Goal: Task Accomplishment & Management: Manage account settings

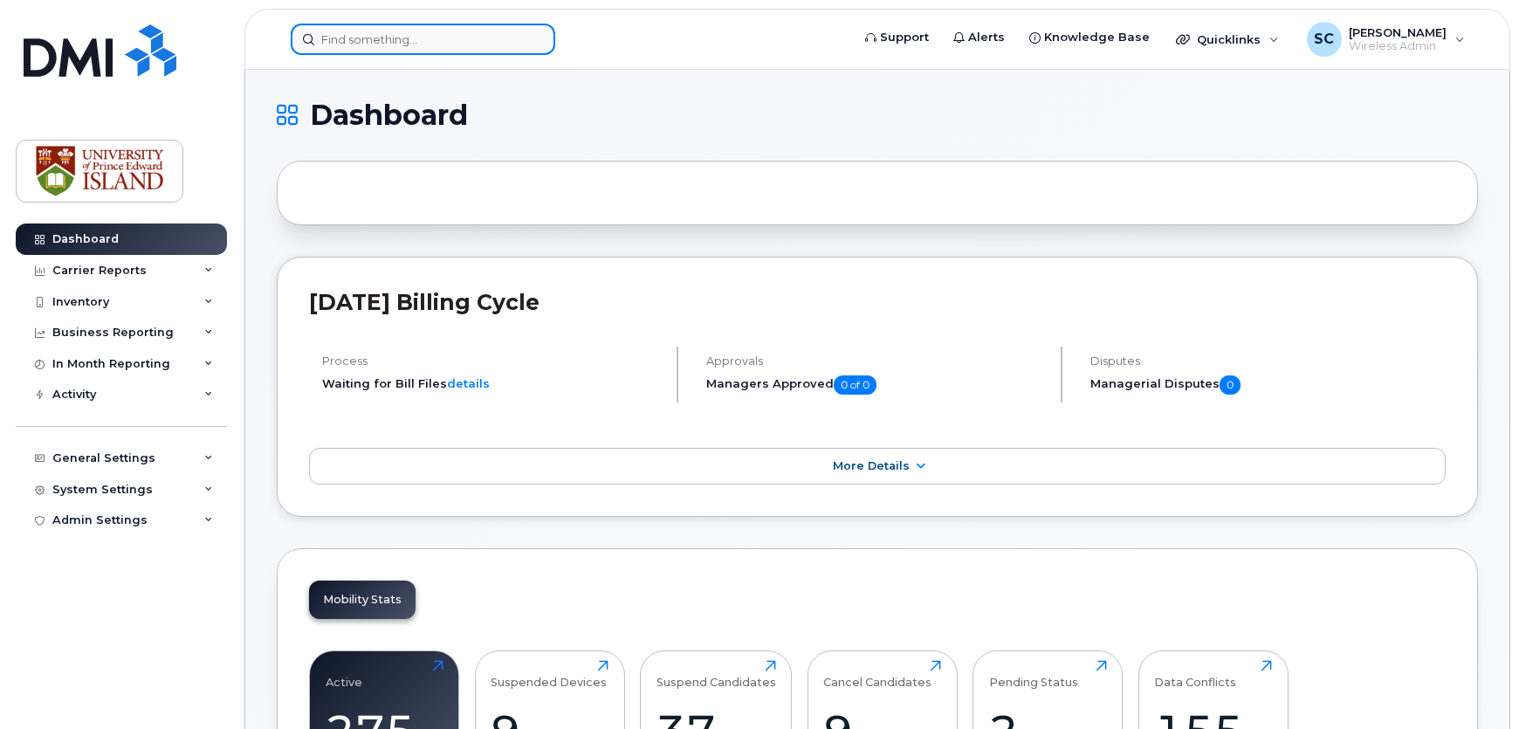
click at [434, 47] on input at bounding box center [423, 39] width 264 height 31
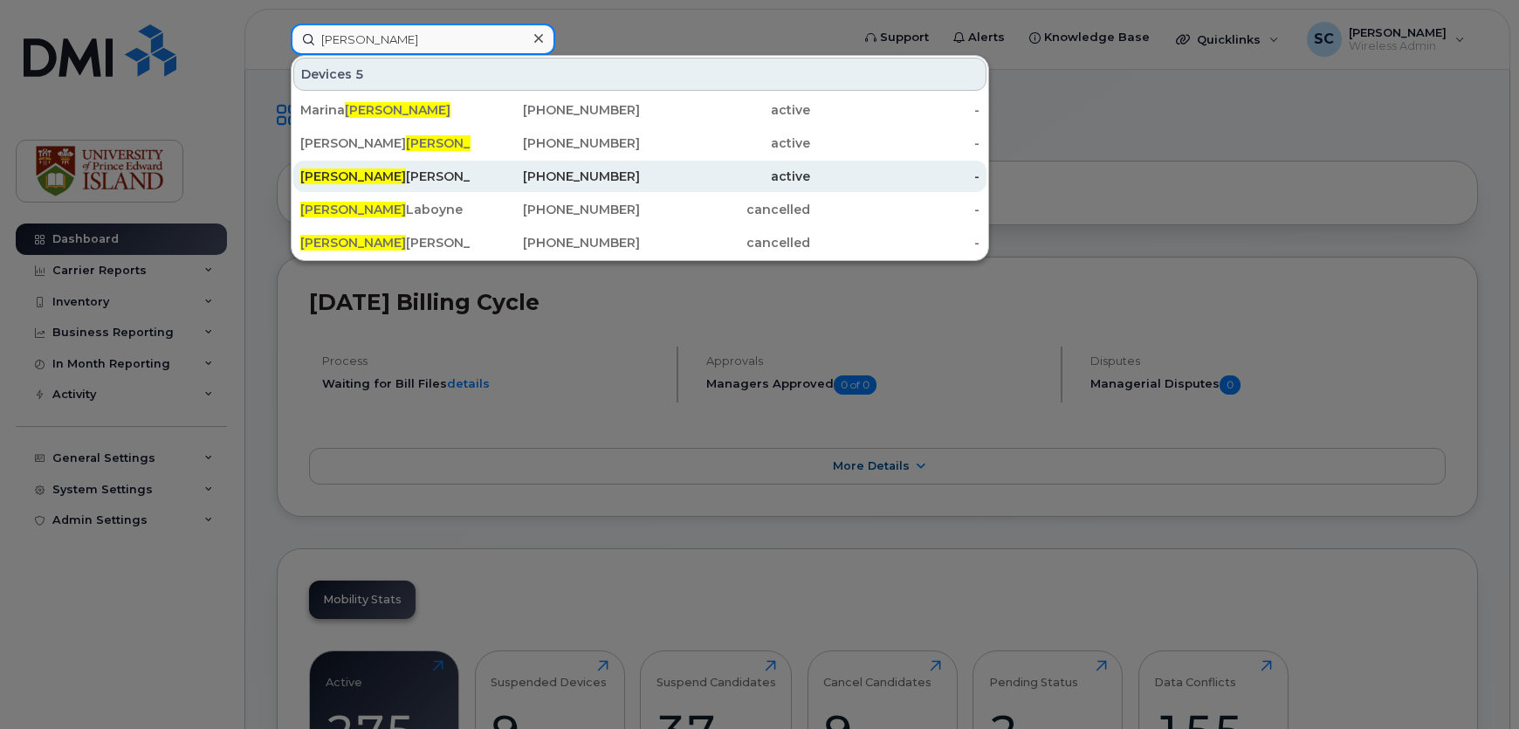
type input "john"
click at [427, 163] on div "John Van Leeuwen" at bounding box center [385, 176] width 170 height 31
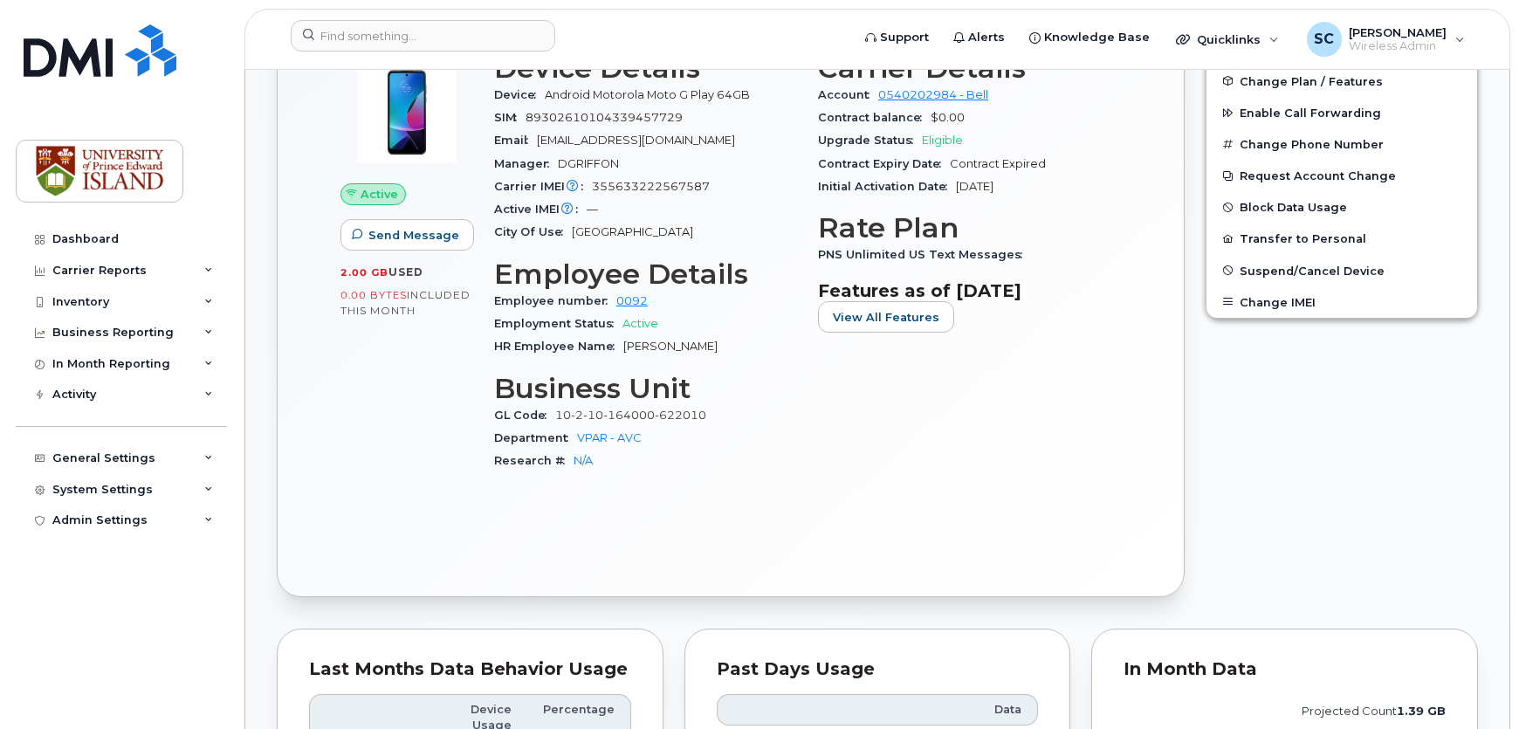
scroll to position [237, 0]
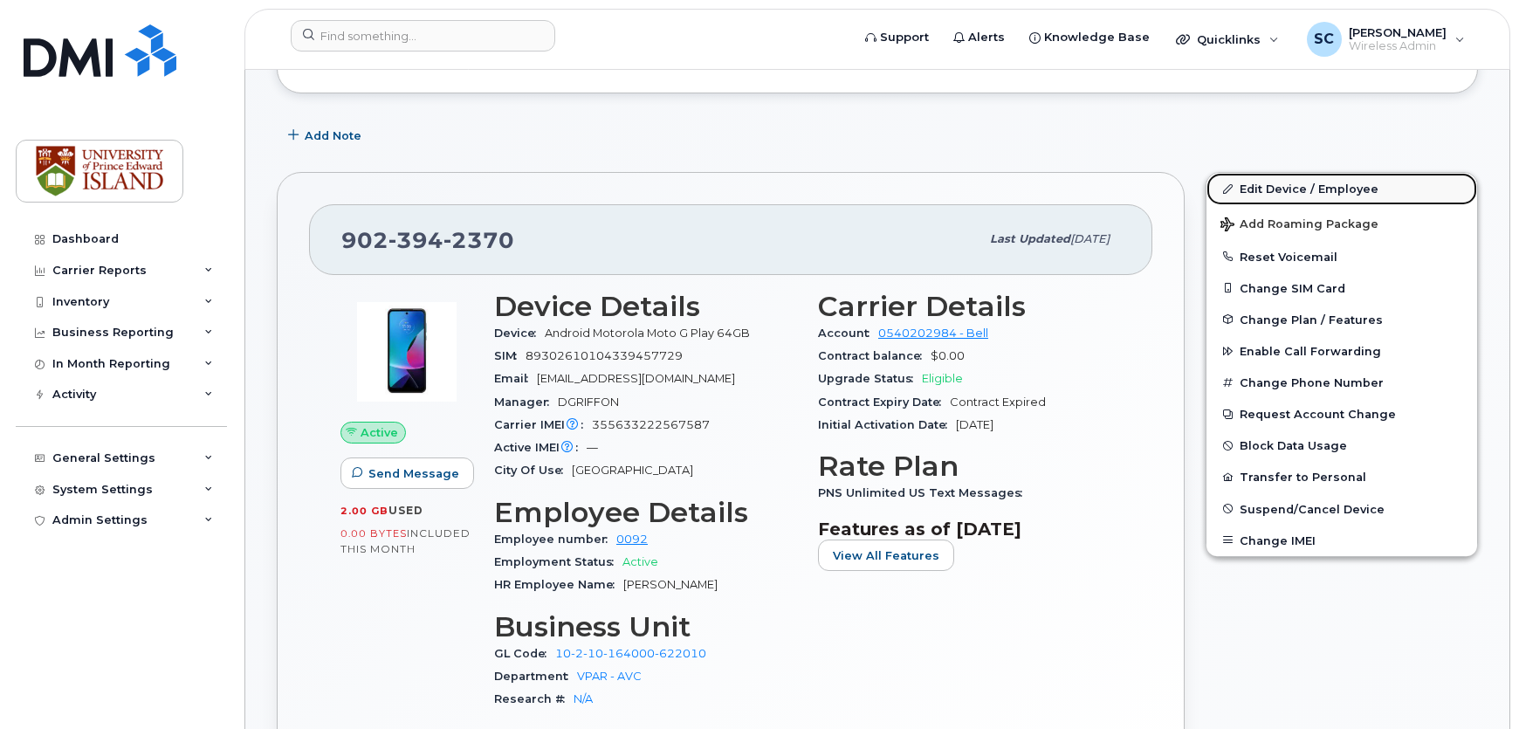
click at [1288, 186] on link "Edit Device / Employee" at bounding box center [1341, 188] width 271 height 31
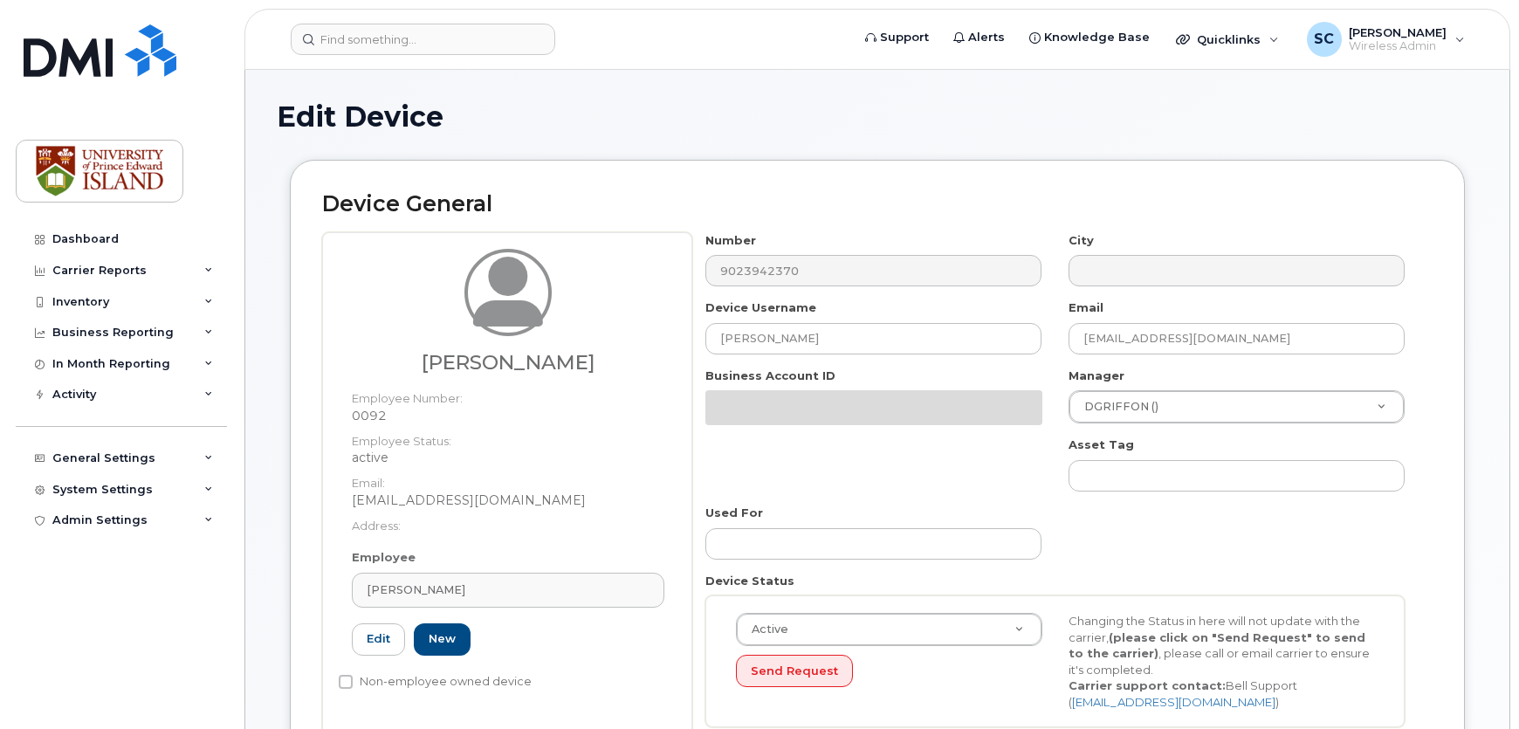
select select "2042298"
select select "2042284"
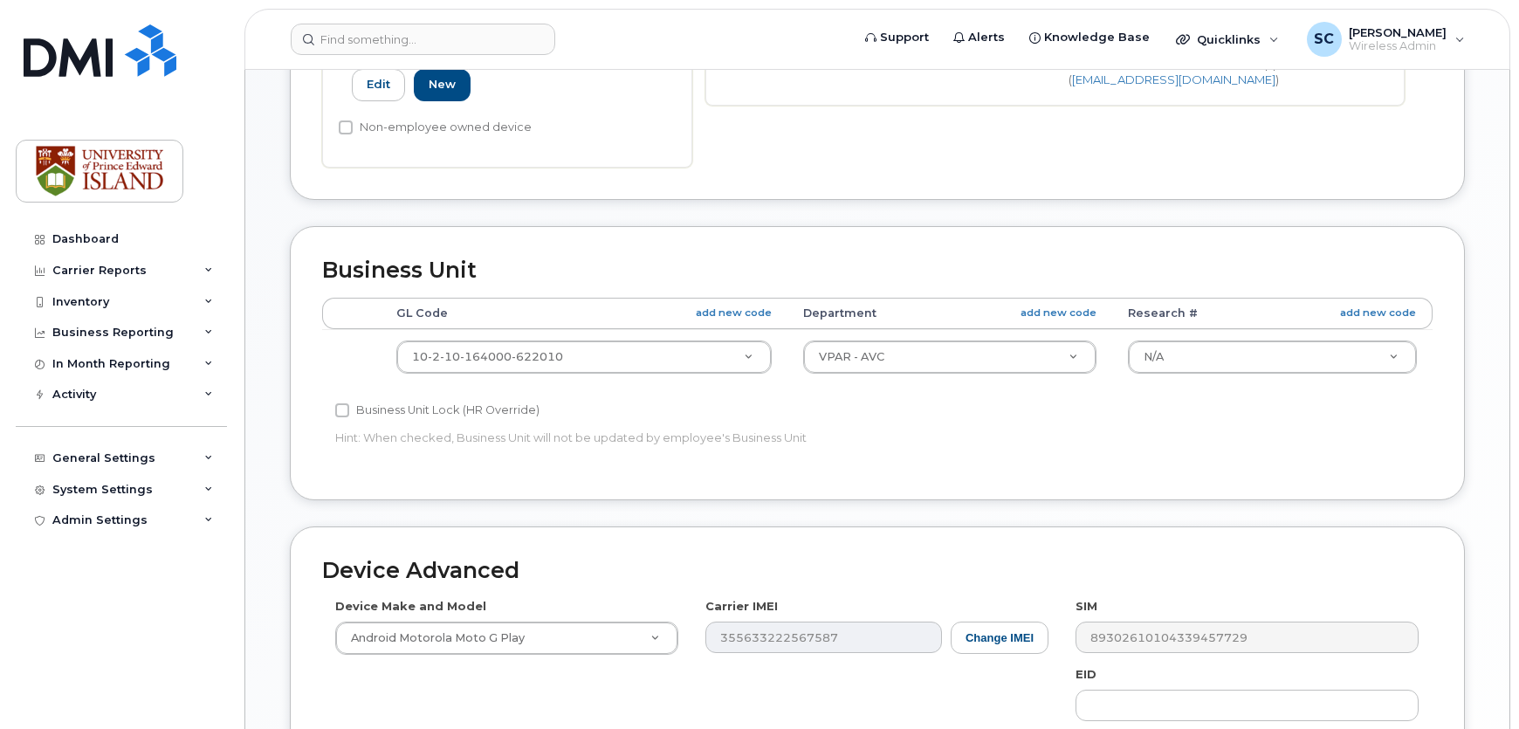
scroll to position [555, 0]
